Goal: Task Accomplishment & Management: Manage account settings

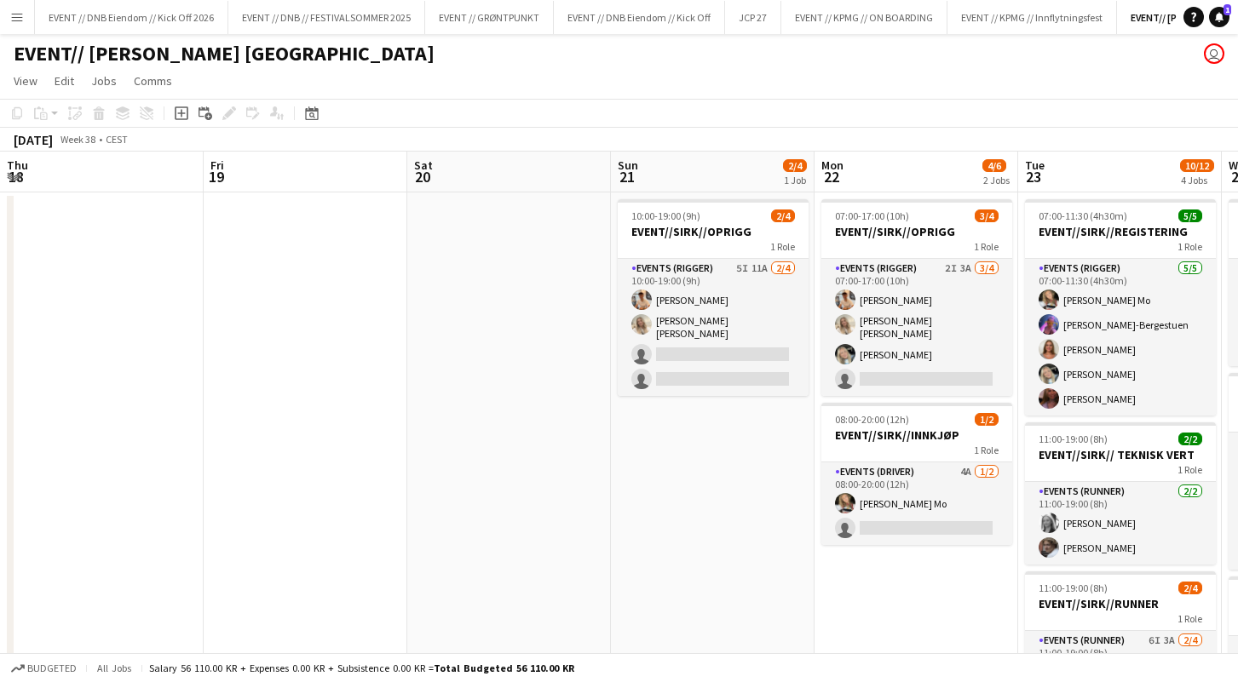
scroll to position [0, 517]
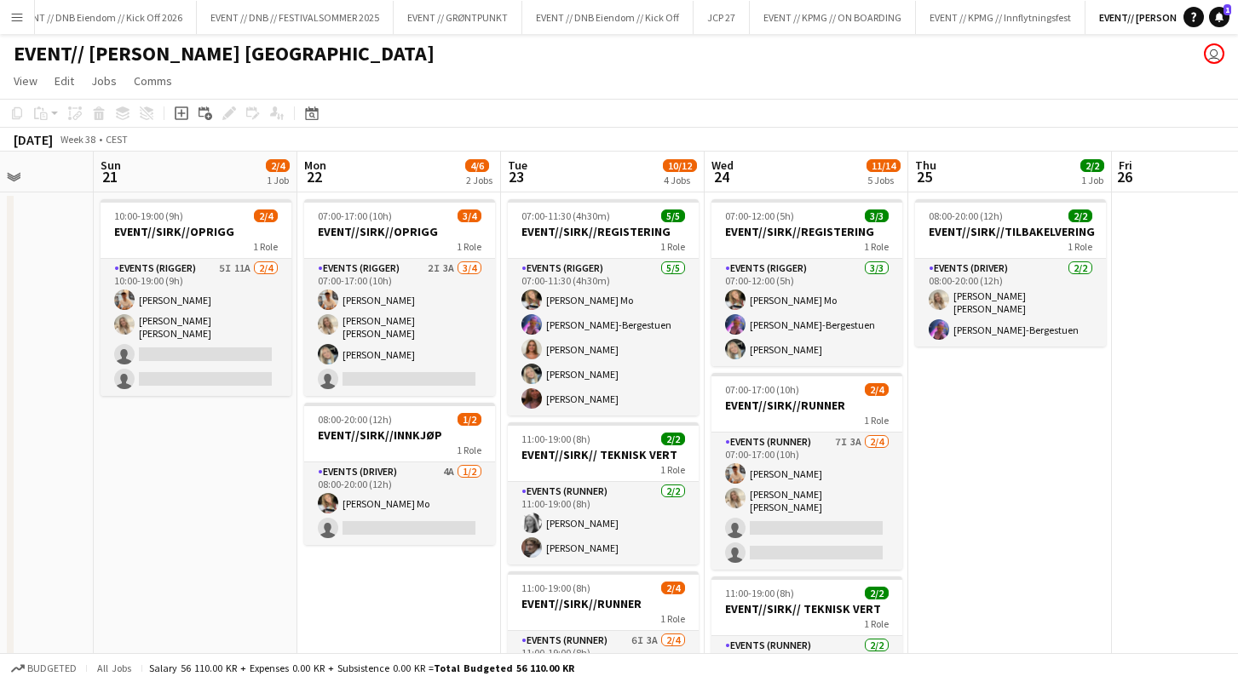
click at [15, 5] on button "Menu" at bounding box center [17, 17] width 34 height 34
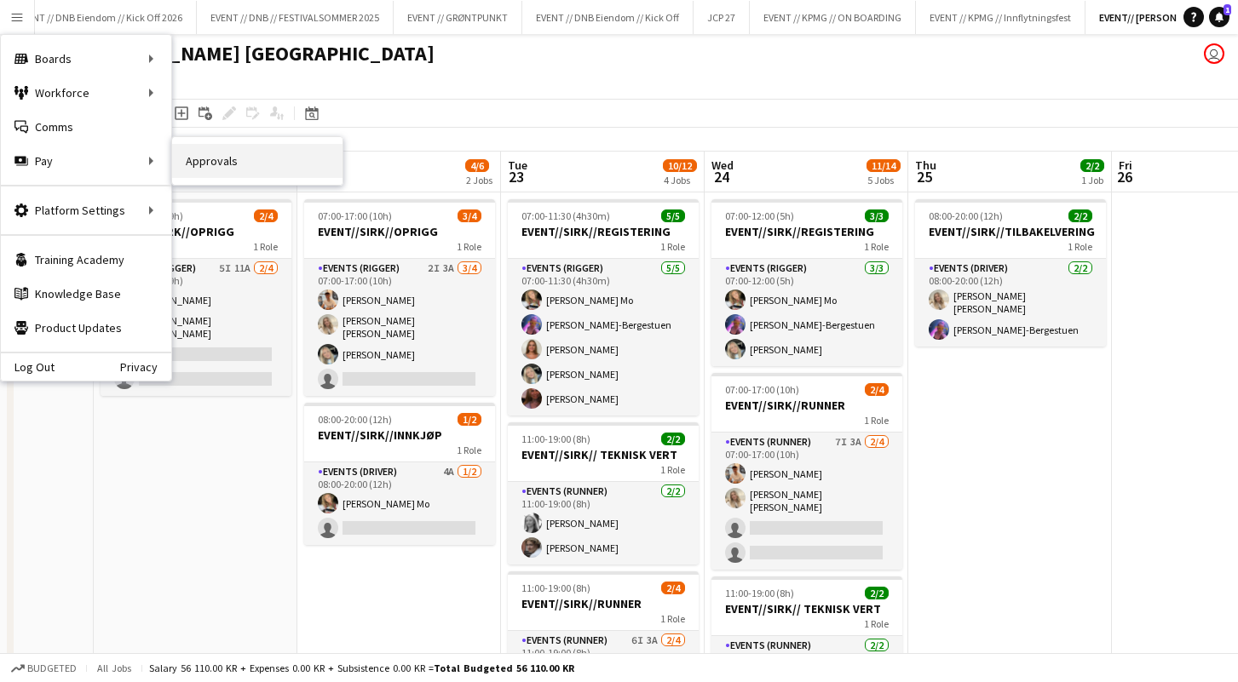
click at [256, 170] on link "Approvals" at bounding box center [257, 161] width 170 height 34
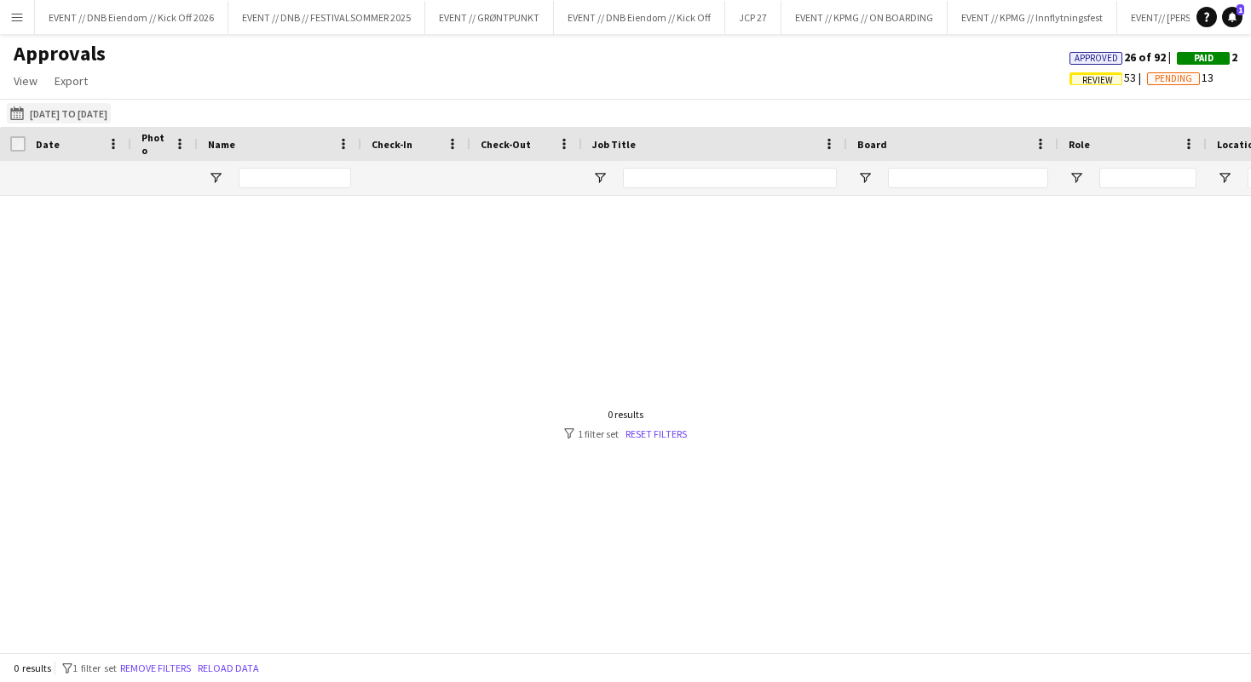
click at [70, 104] on button "[DATE] to [DATE] [DATE] to [DATE]" at bounding box center [59, 113] width 104 height 20
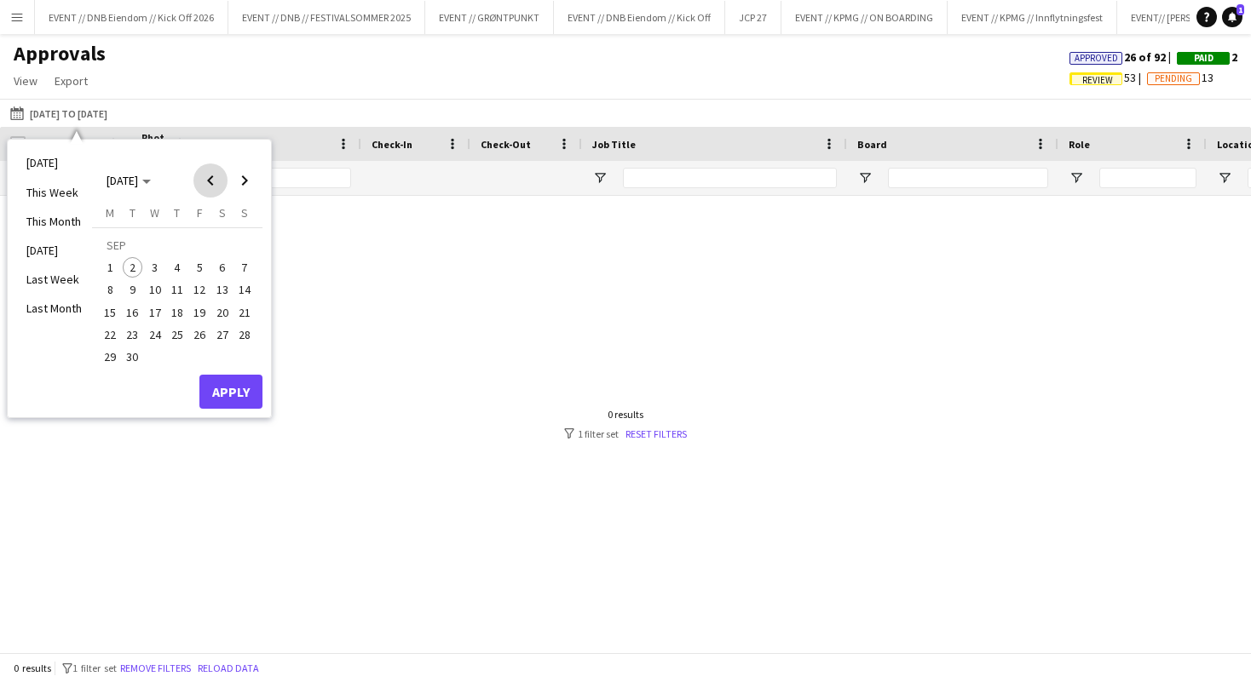
click at [205, 172] on span "Previous month" at bounding box center [210, 181] width 34 height 34
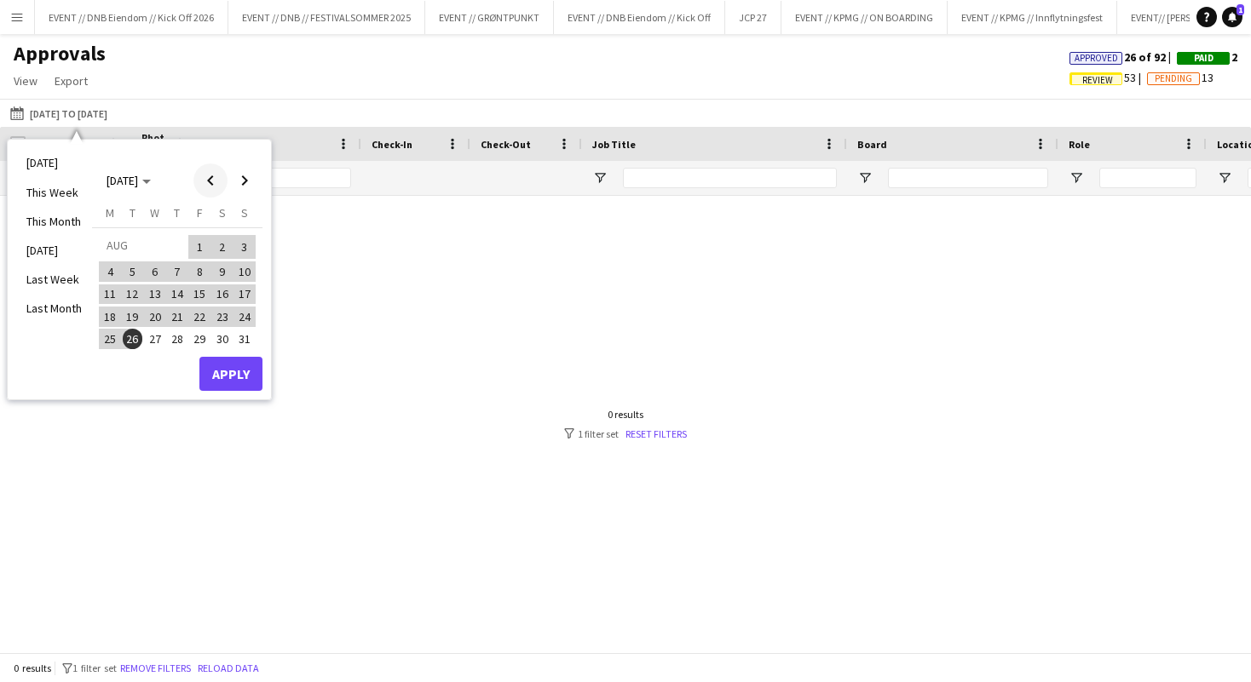
click at [218, 176] on span "Previous month" at bounding box center [210, 181] width 34 height 34
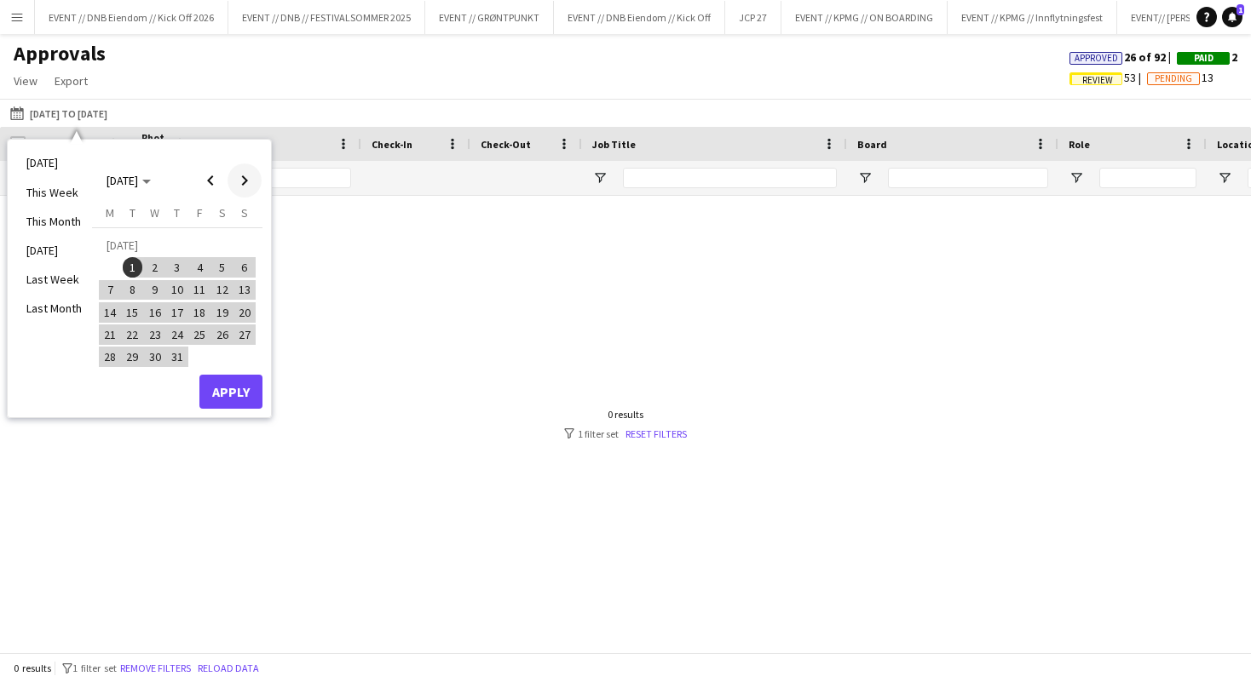
click at [251, 184] on span "Next month" at bounding box center [244, 181] width 34 height 34
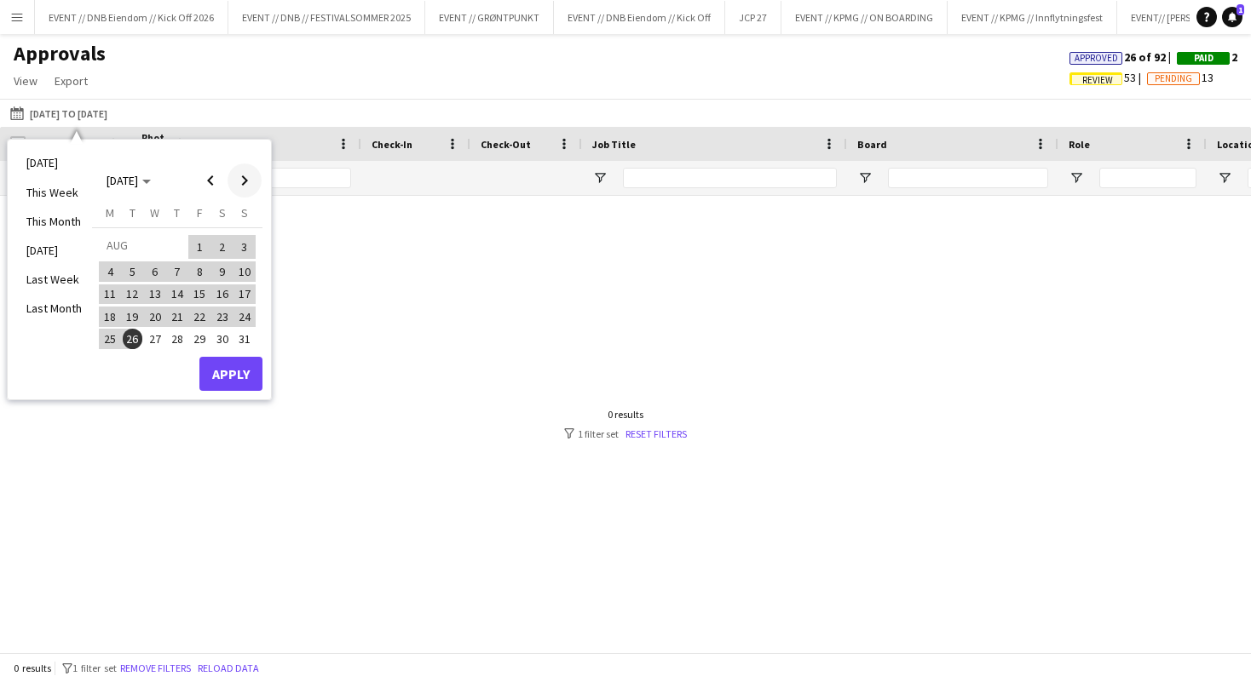
click at [246, 184] on span "Next month" at bounding box center [244, 181] width 34 height 34
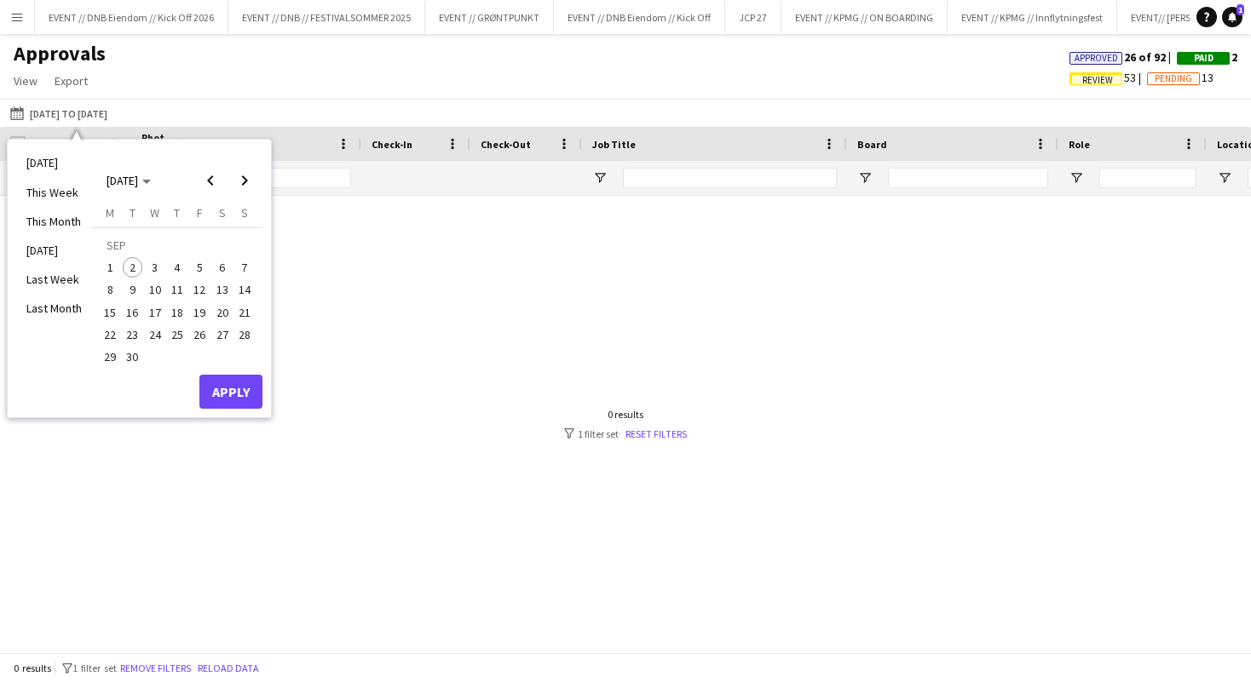
click at [130, 265] on span "2" at bounding box center [133, 267] width 20 height 20
click at [206, 186] on span "Previous month" at bounding box center [210, 181] width 34 height 34
click at [206, 246] on span "1" at bounding box center [199, 247] width 20 height 24
click at [210, 178] on span "Previous month" at bounding box center [210, 181] width 34 height 34
click at [138, 269] on span "1" at bounding box center [133, 267] width 20 height 20
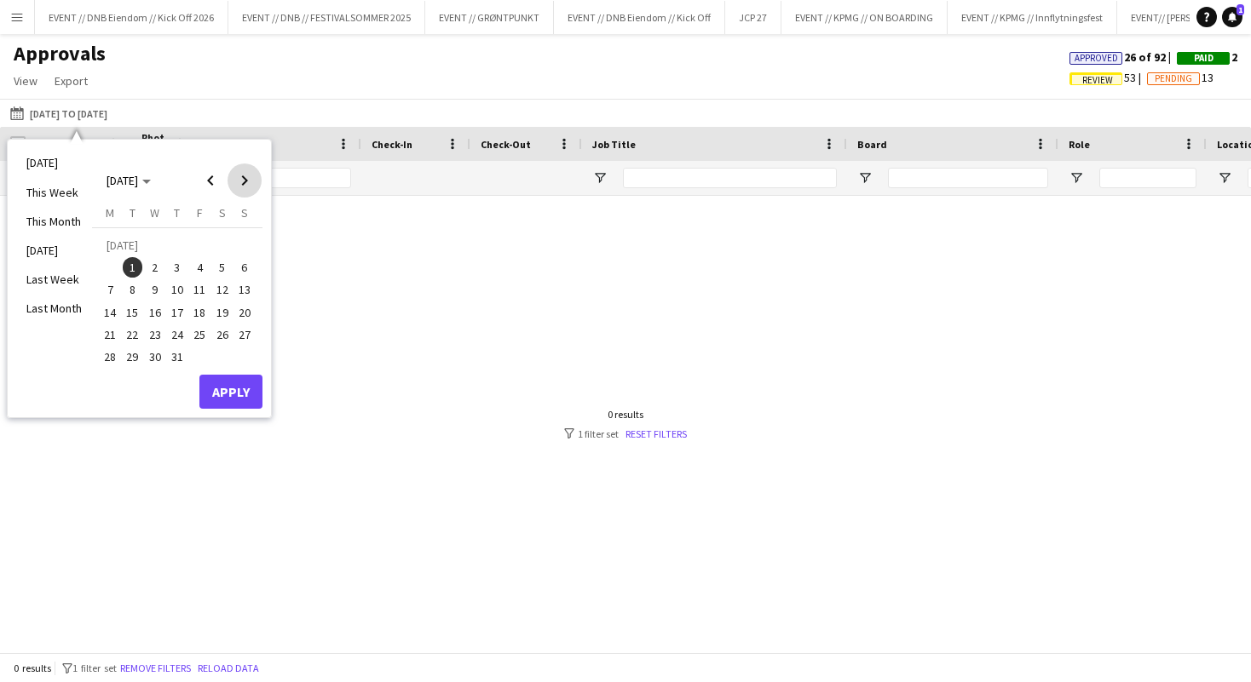
click at [242, 182] on span "Next month" at bounding box center [244, 181] width 34 height 34
click at [135, 268] on span "2" at bounding box center [133, 267] width 20 height 20
click at [216, 389] on button "Apply" at bounding box center [230, 392] width 63 height 34
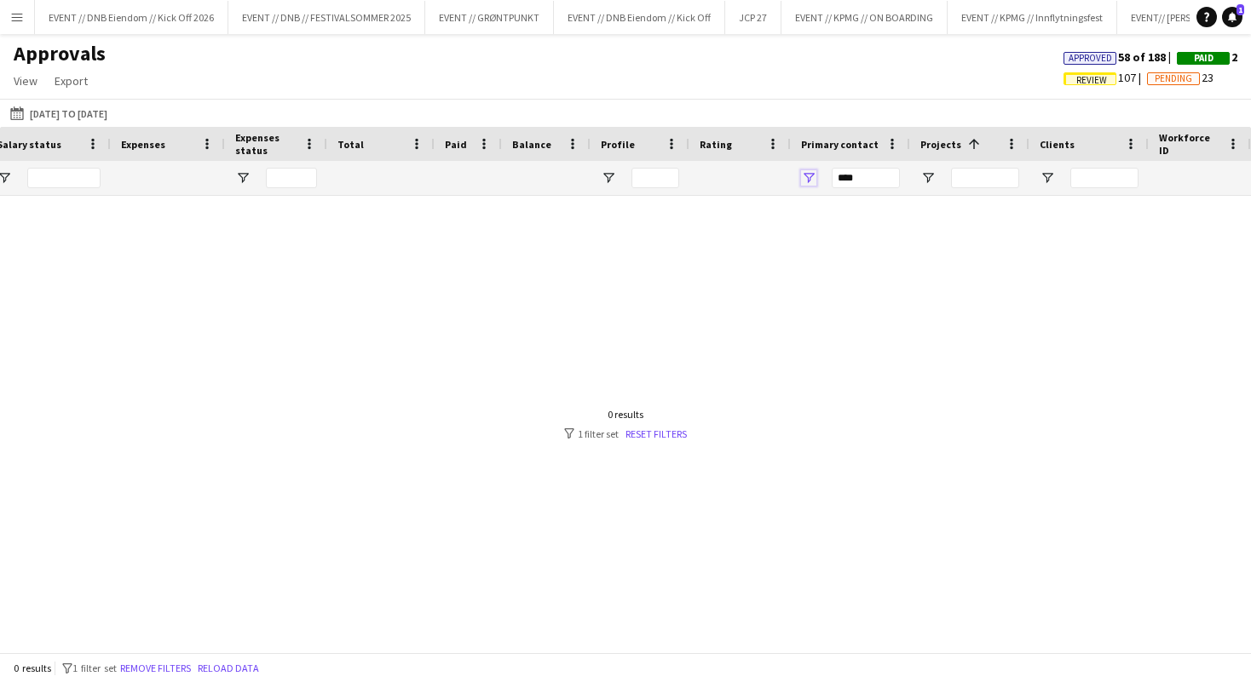
click at [809, 174] on span "Open Filter Menu" at bounding box center [808, 177] width 15 height 15
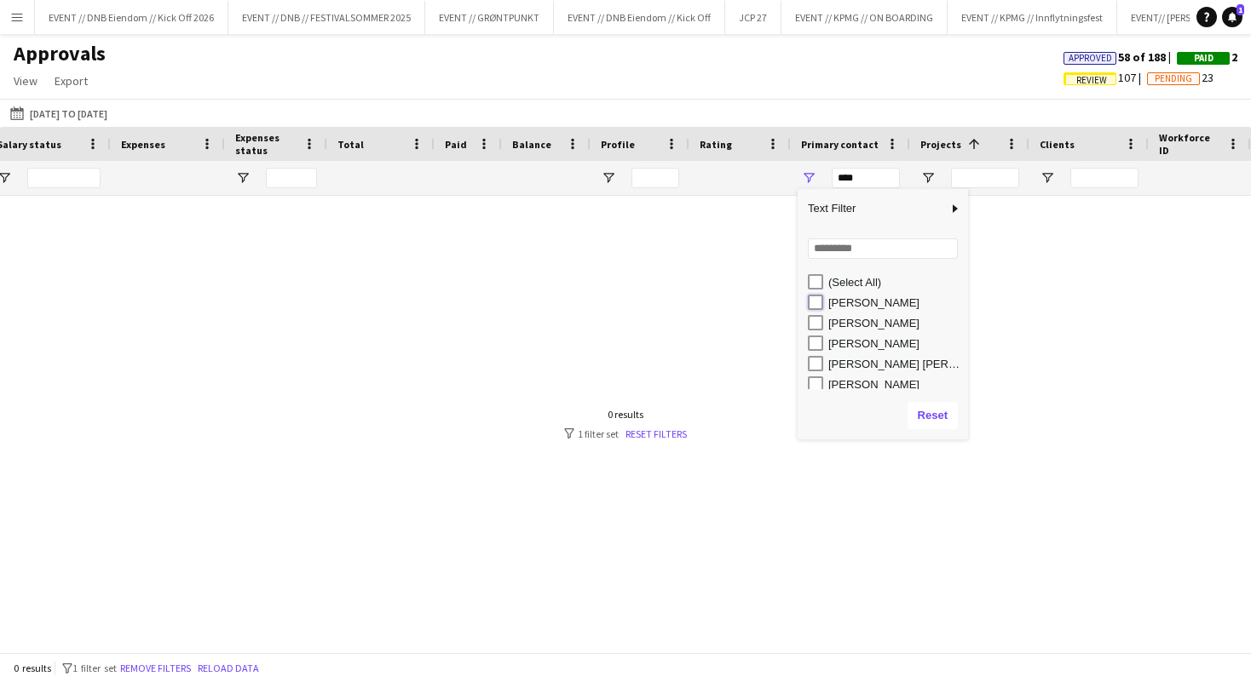
type input "**********"
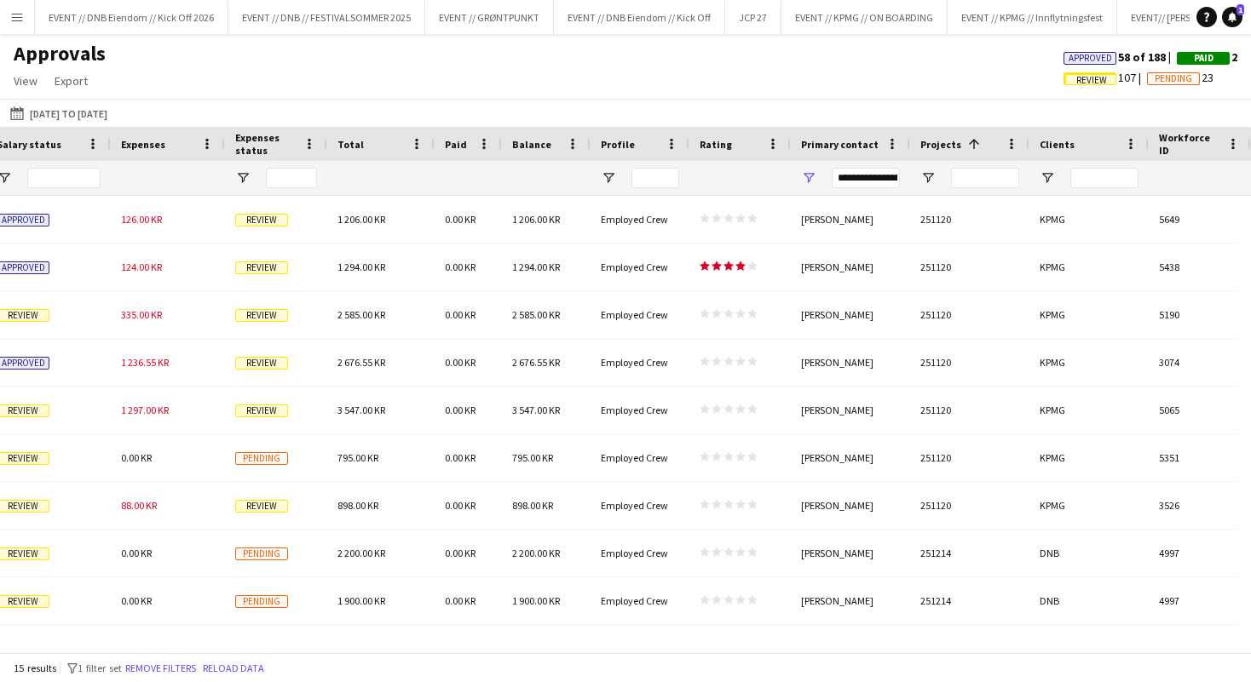
click at [639, 57] on div "Approvals View Customise view Customise filters Reset Filters Reset View Reset …" at bounding box center [625, 70] width 1251 height 58
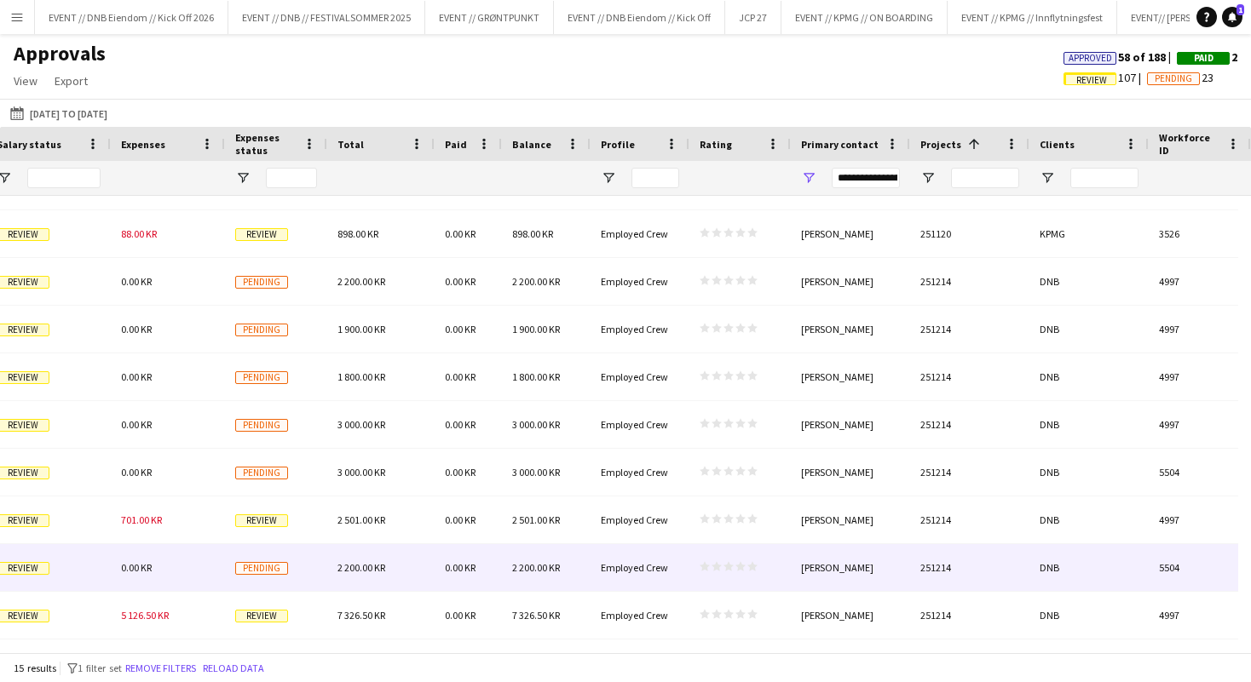
scroll to position [1, 0]
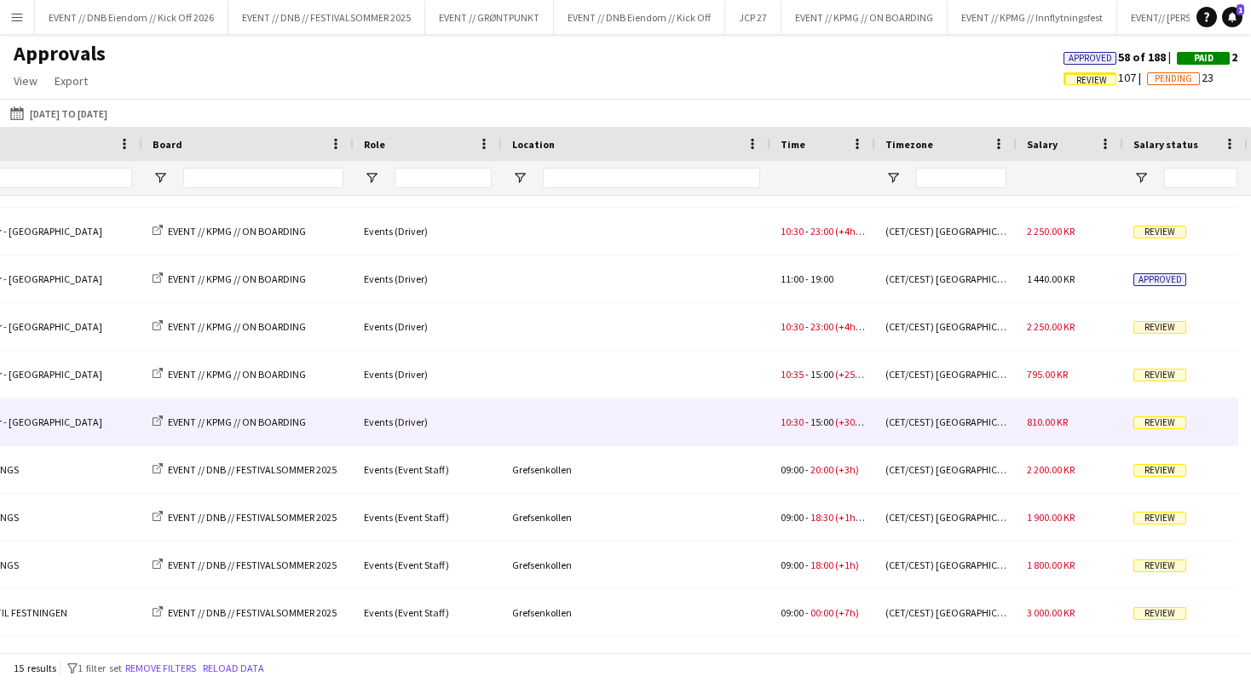
click at [1028, 422] on span "810.00 KR" at bounding box center [1047, 422] width 41 height 13
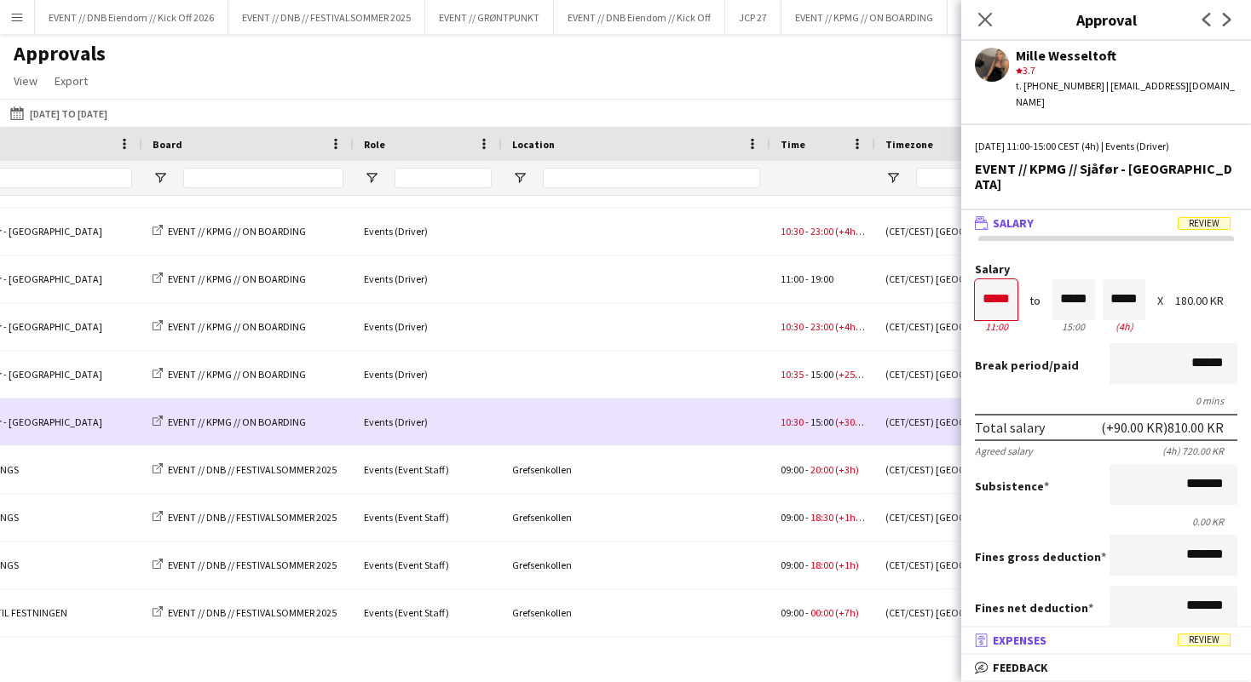
click at [1062, 636] on mat-panel-title "receipt Expenses Review" at bounding box center [1102, 640] width 283 height 15
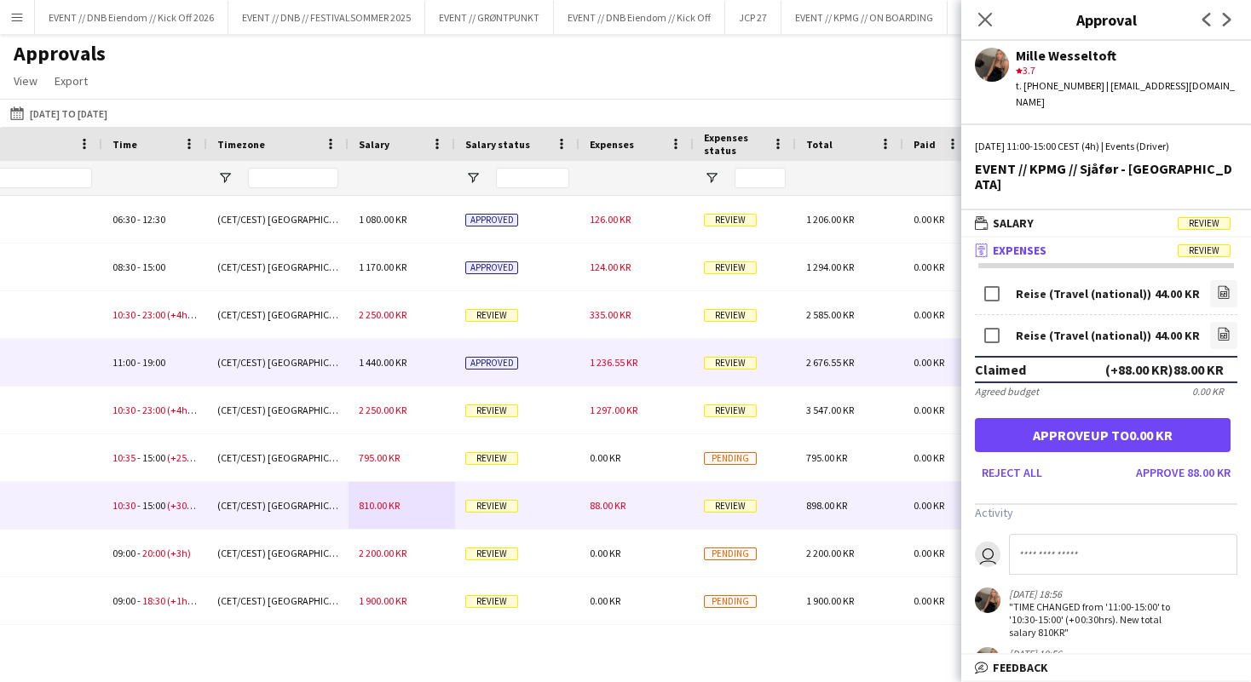
click at [619, 370] on div "1 236.55 KR" at bounding box center [636, 362] width 114 height 47
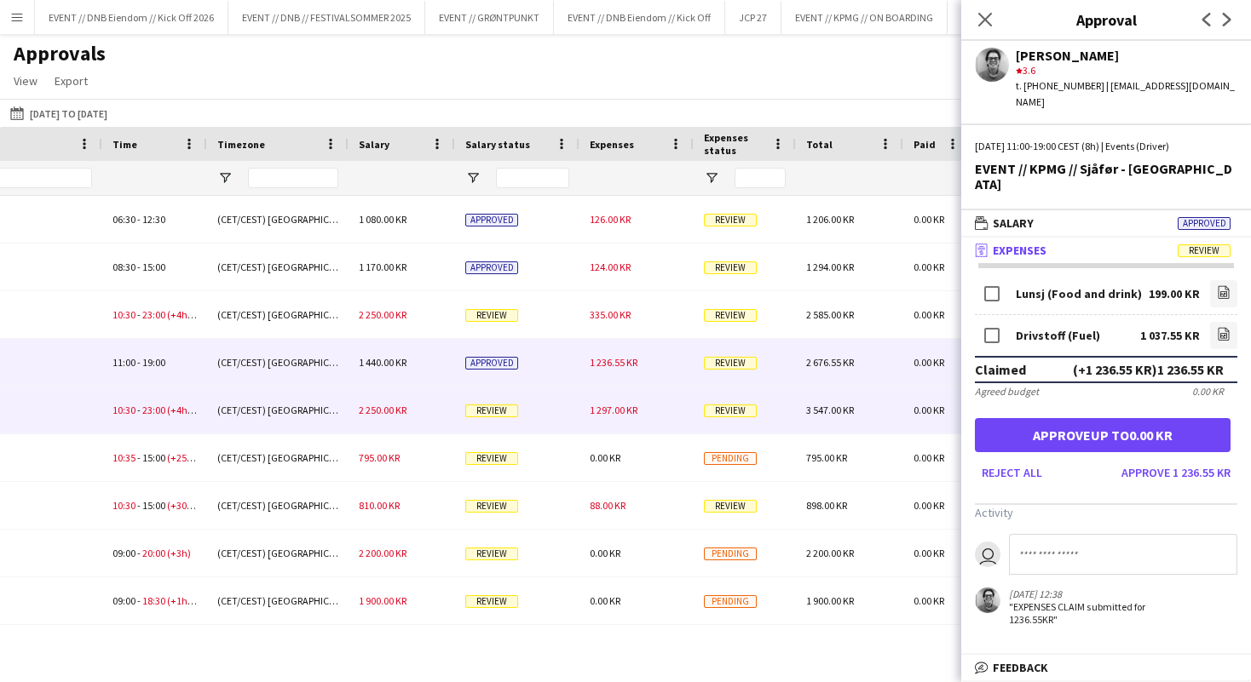
click at [613, 406] on span "1 297.00 KR" at bounding box center [614, 410] width 48 height 13
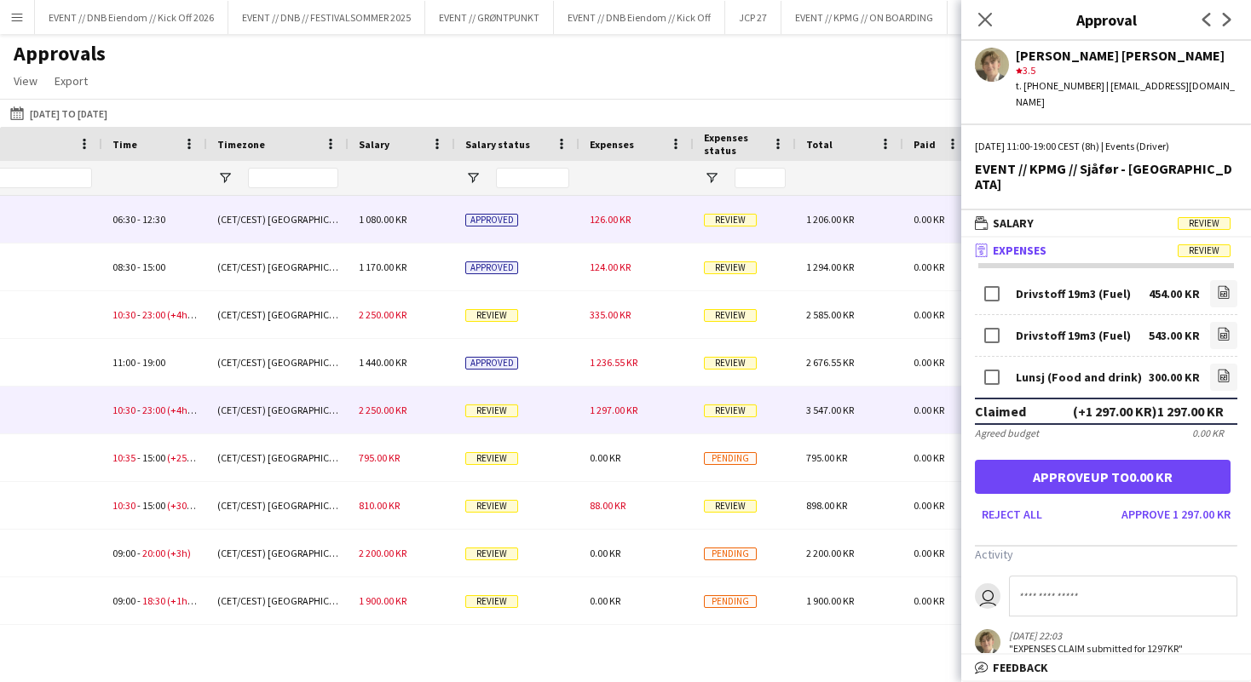
click at [633, 214] on div "126.00 KR" at bounding box center [636, 219] width 114 height 47
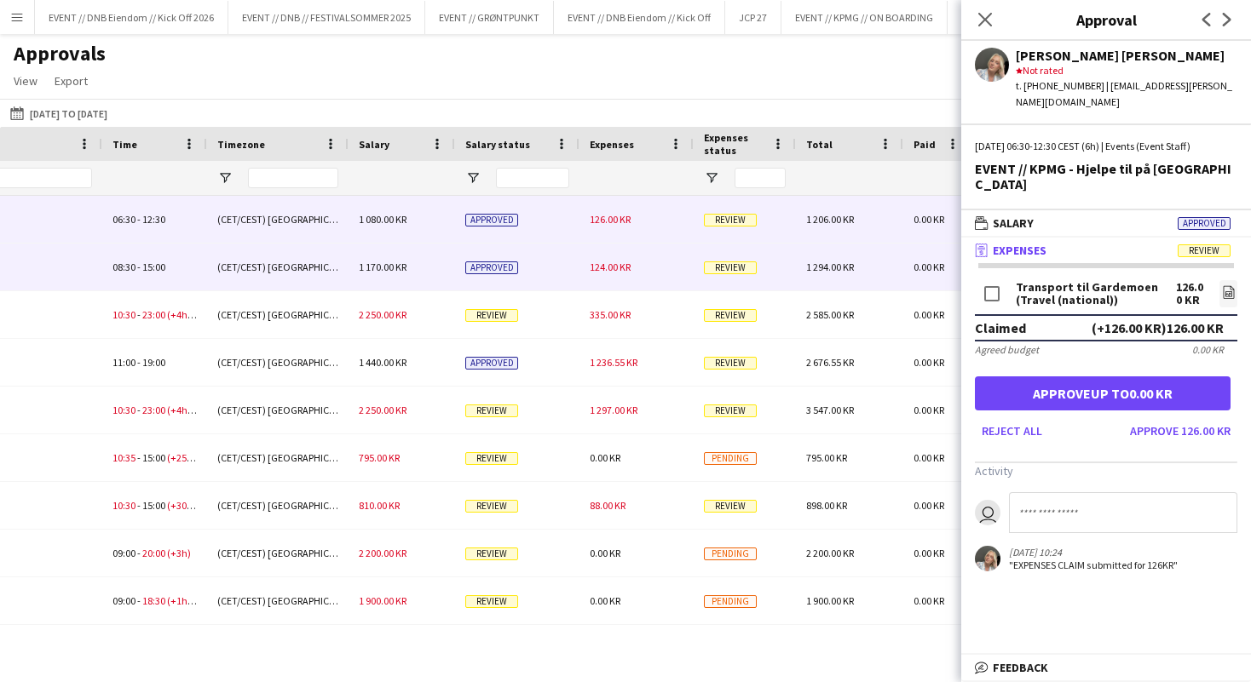
click at [631, 268] on div "124.00 KR" at bounding box center [636, 267] width 114 height 47
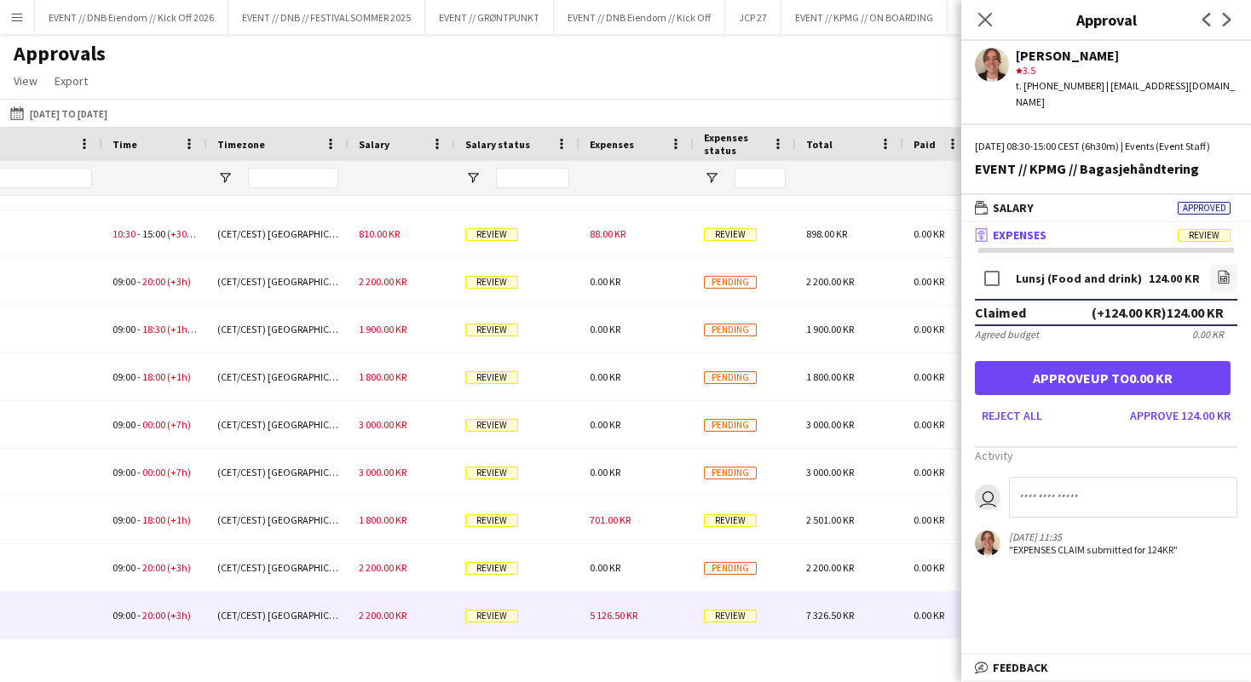
click at [665, 613] on div "5 126.50 KR" at bounding box center [636, 615] width 114 height 47
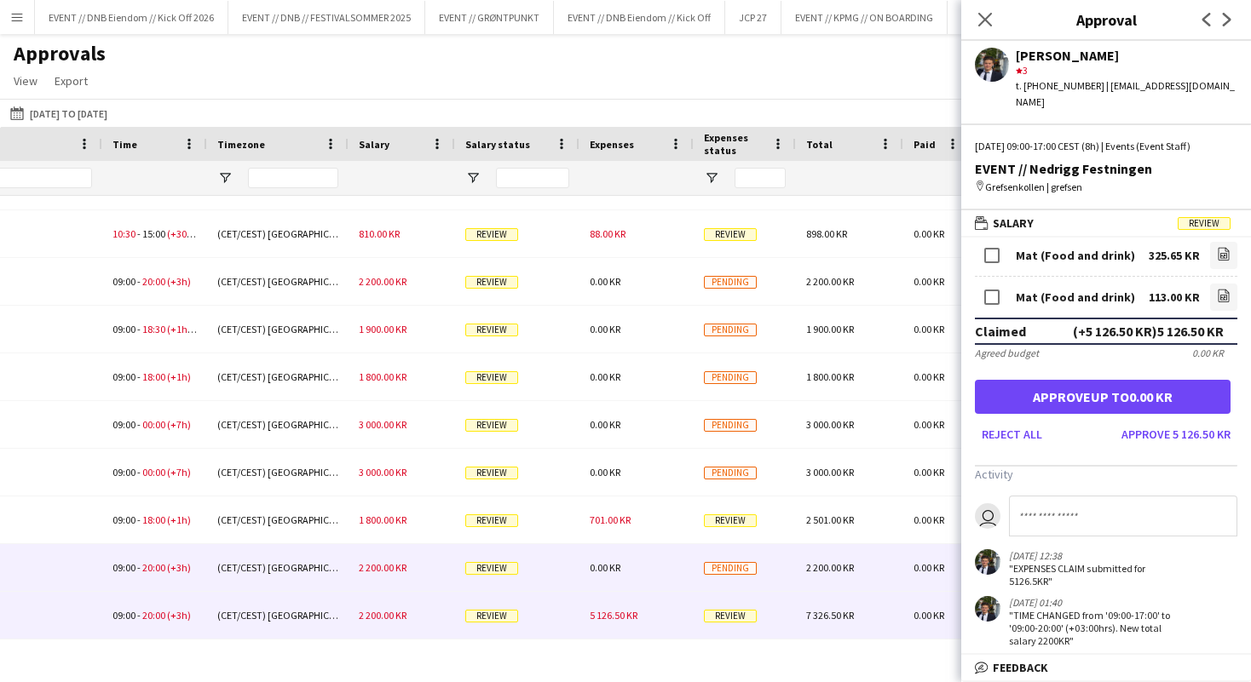
click at [642, 573] on div "0.00 KR" at bounding box center [636, 567] width 114 height 47
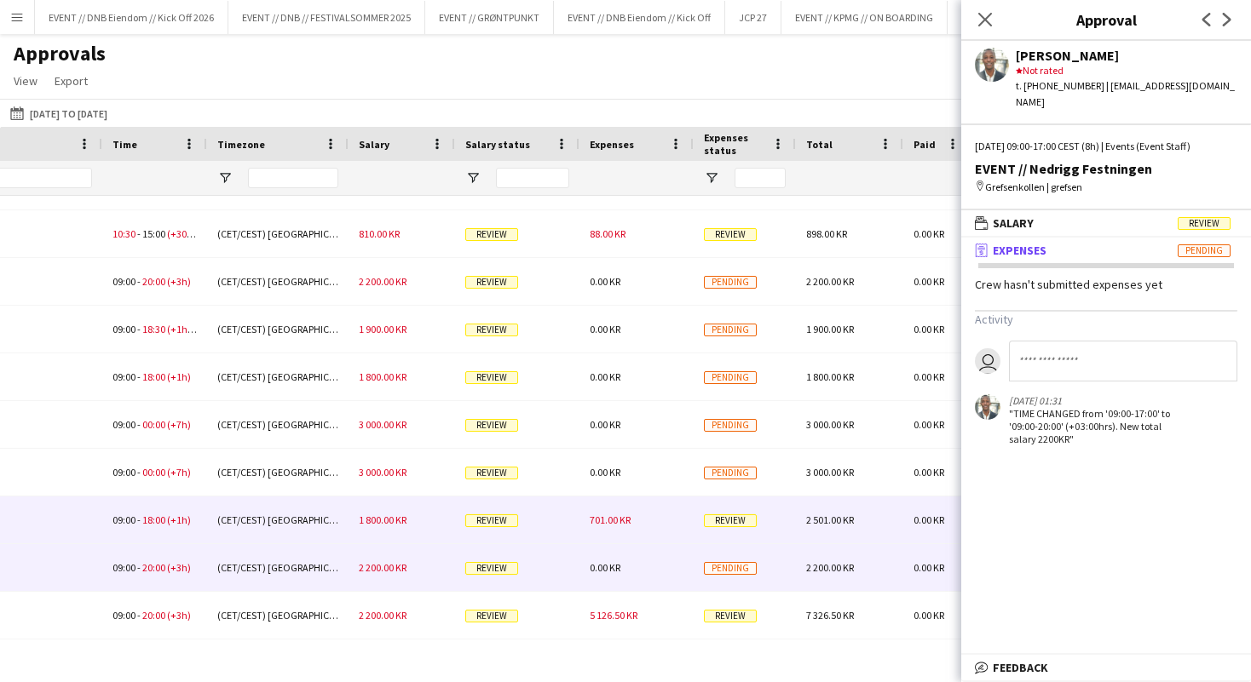
click at [641, 515] on div "701.00 KR" at bounding box center [636, 520] width 114 height 47
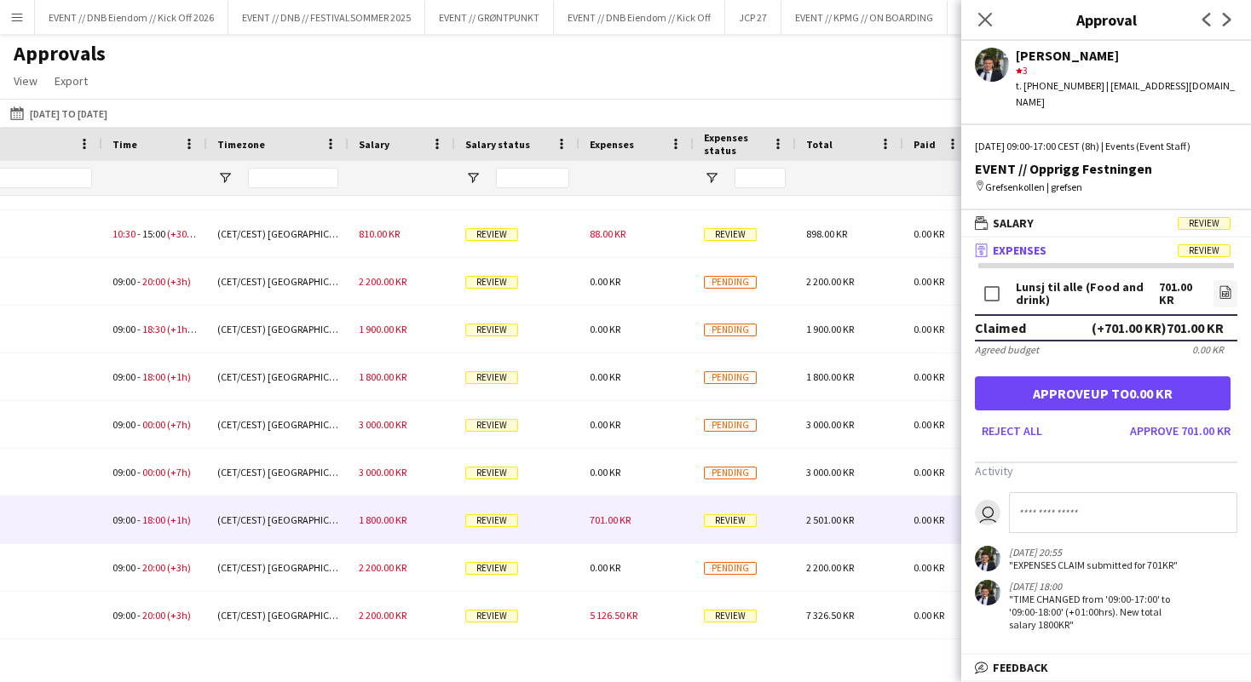
click at [544, 66] on div "Approvals View Customise view Customise filters Reset Filters Reset View Reset …" at bounding box center [625, 70] width 1251 height 58
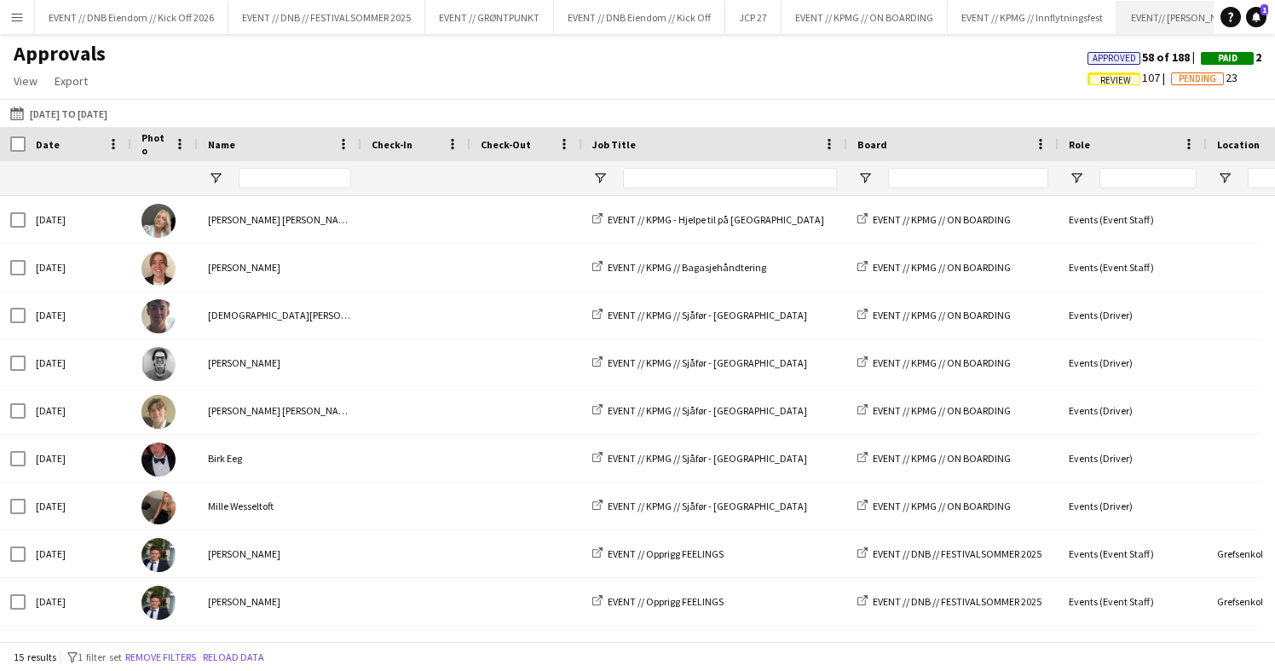
click at [1174, 33] on button "EVENT// SIRK NORGE Close" at bounding box center [1233, 17] width 232 height 33
